Goal: Check status: Check status

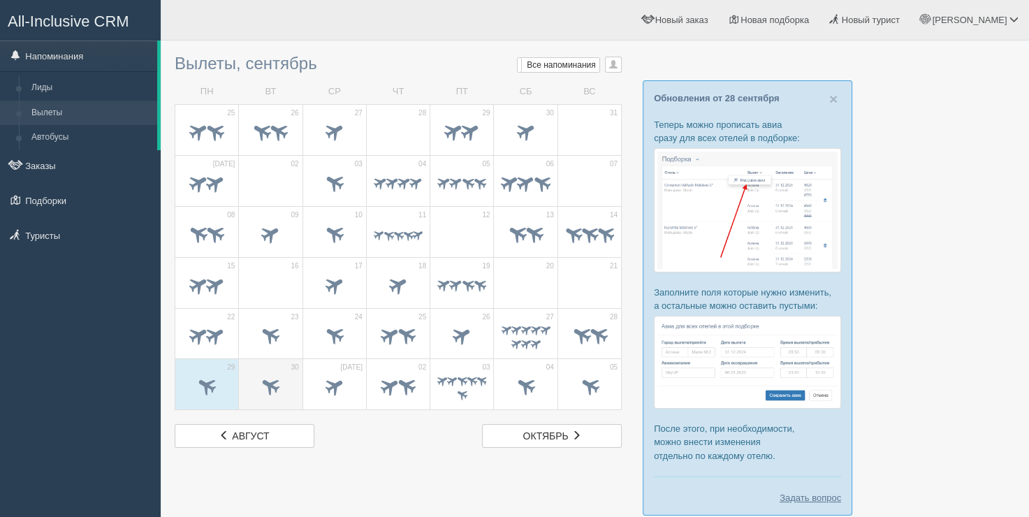
drag, startPoint x: 0, startPoint y: 0, endPoint x: 274, endPoint y: 380, distance: 468.6
click at [274, 380] on span at bounding box center [270, 386] width 23 height 23
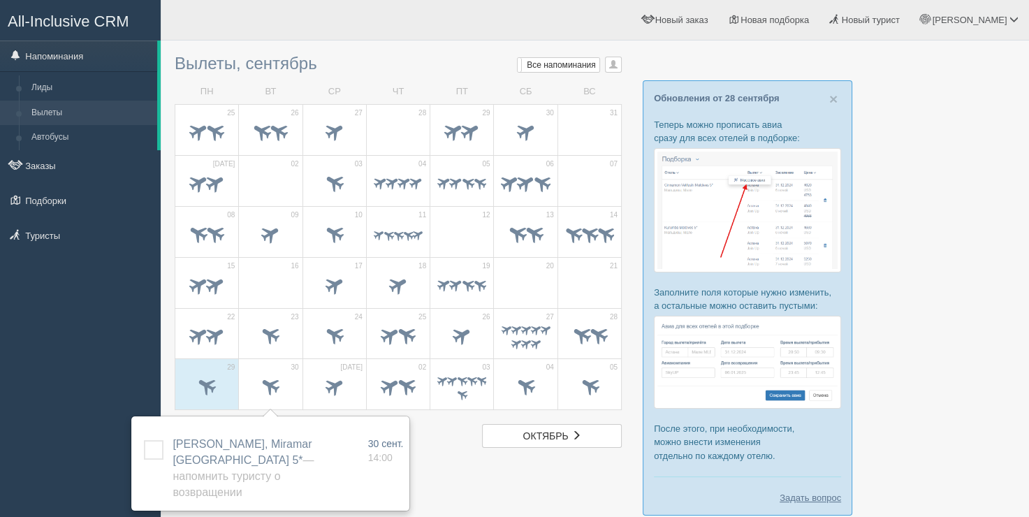
click at [219, 56] on h3 "Вылеты, сентябрь Мои напоминания Мои Все напоминания Все Все напоминания Все Мо…" at bounding box center [398, 64] width 447 height 18
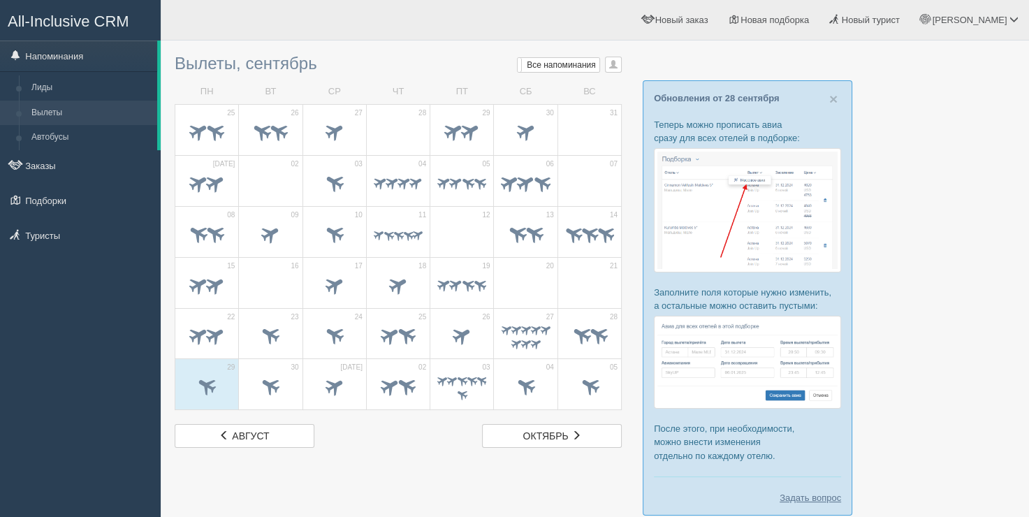
click at [696, 70] on div at bounding box center [595, 289] width 841 height 482
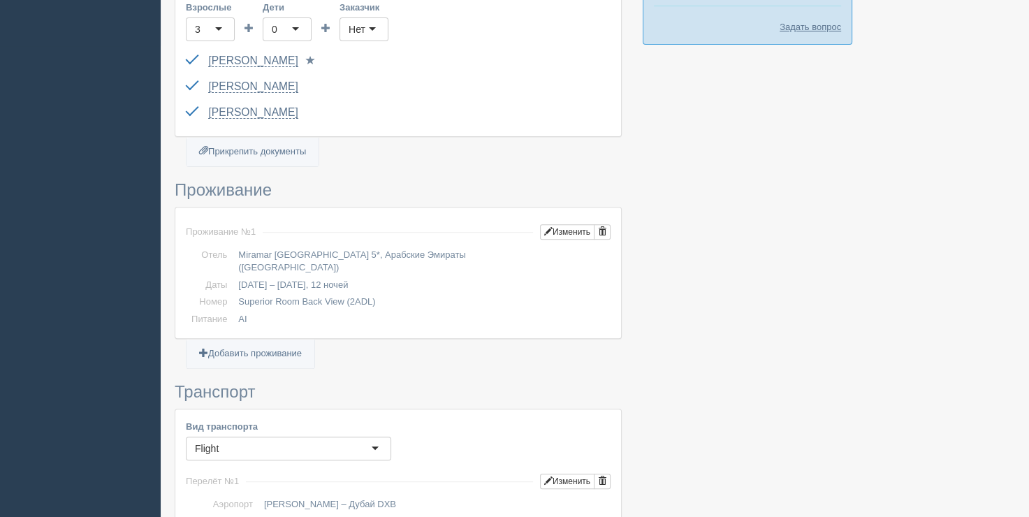
scroll to position [419, 0]
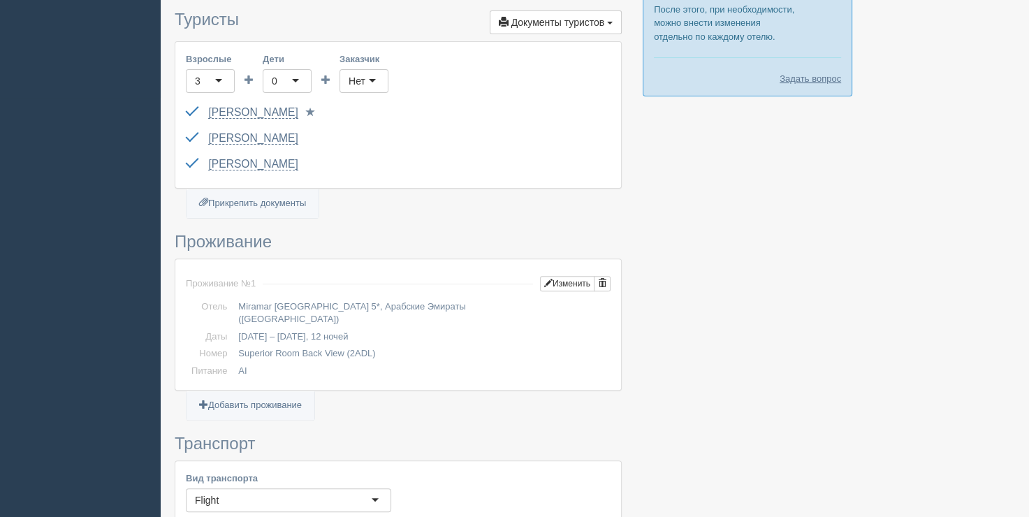
click at [711, 238] on div at bounding box center [595, 477] width 841 height 1698
